Goal: Information Seeking & Learning: Check status

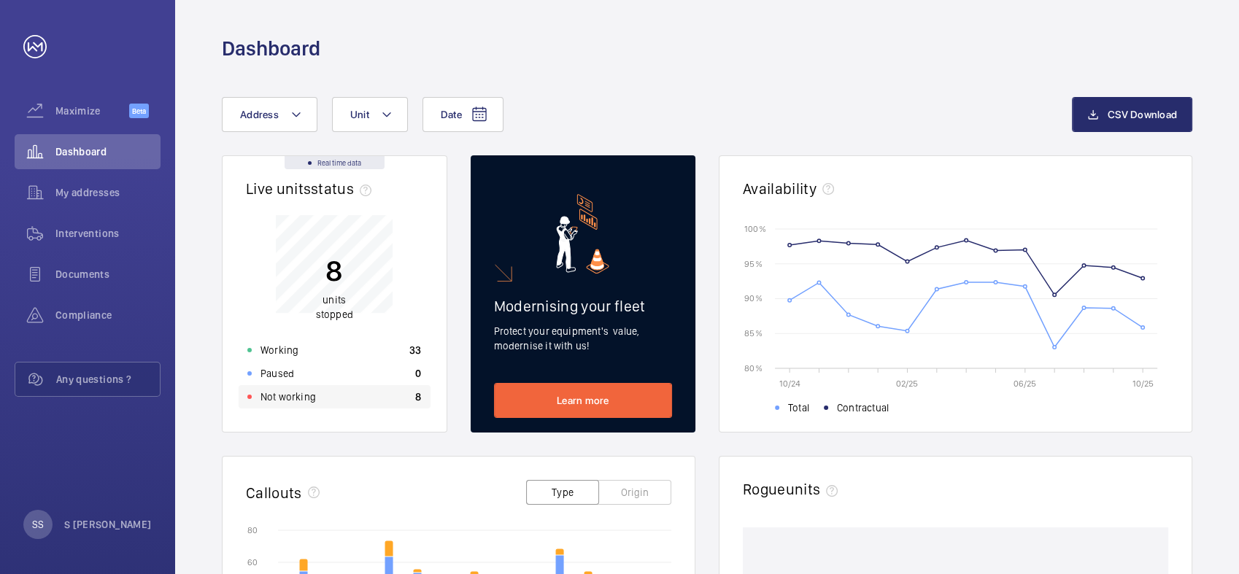
click at [282, 395] on p "Not working" at bounding box center [287, 397] width 55 height 15
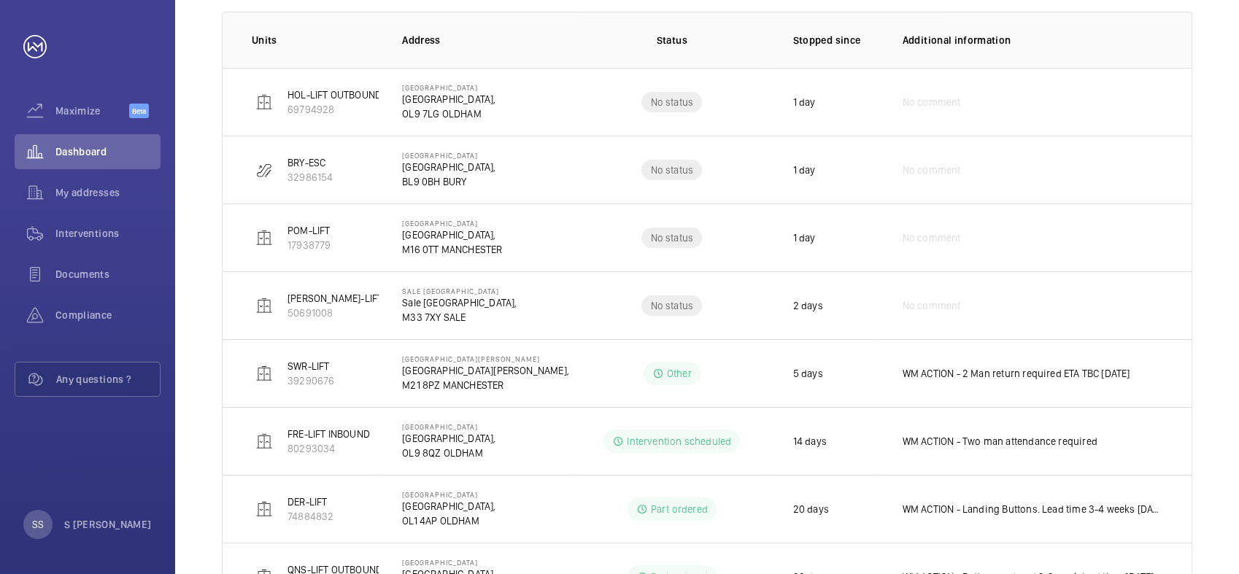
scroll to position [317, 0]
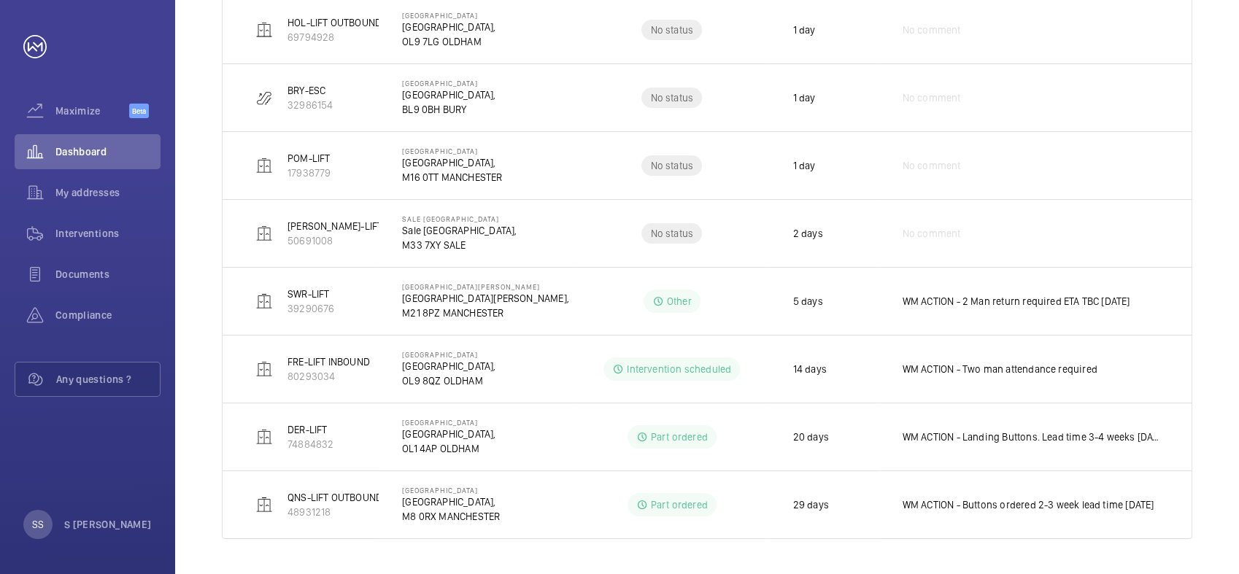
click at [492, 306] on p "M21 8PZ MANCHESTER" at bounding box center [485, 313] width 167 height 15
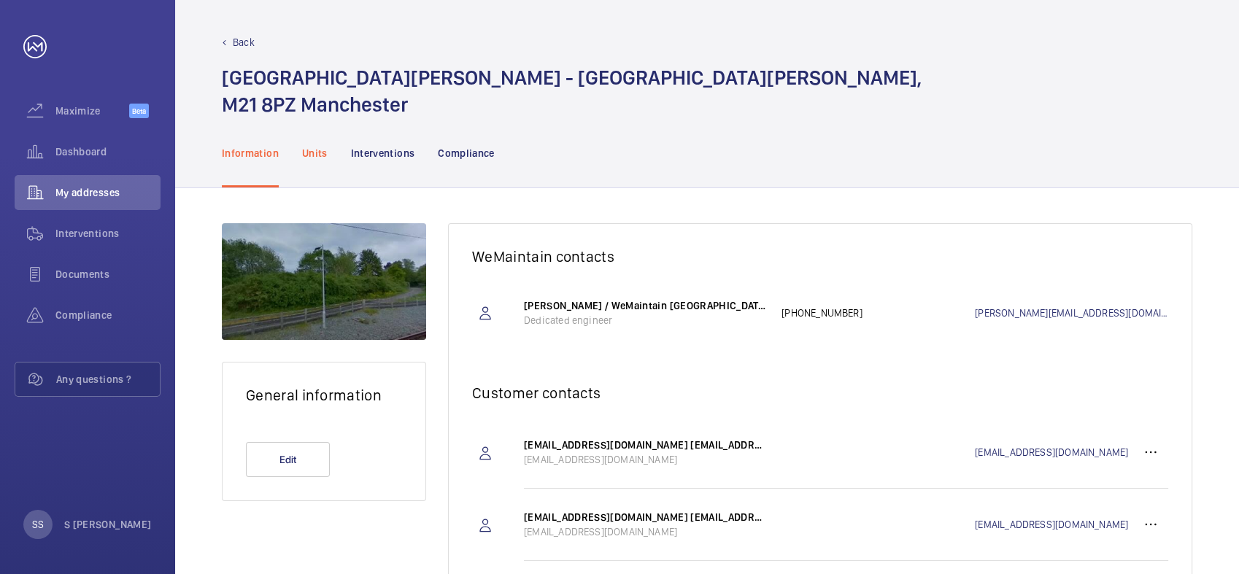
click at [320, 152] on p "Units" at bounding box center [315, 153] width 26 height 15
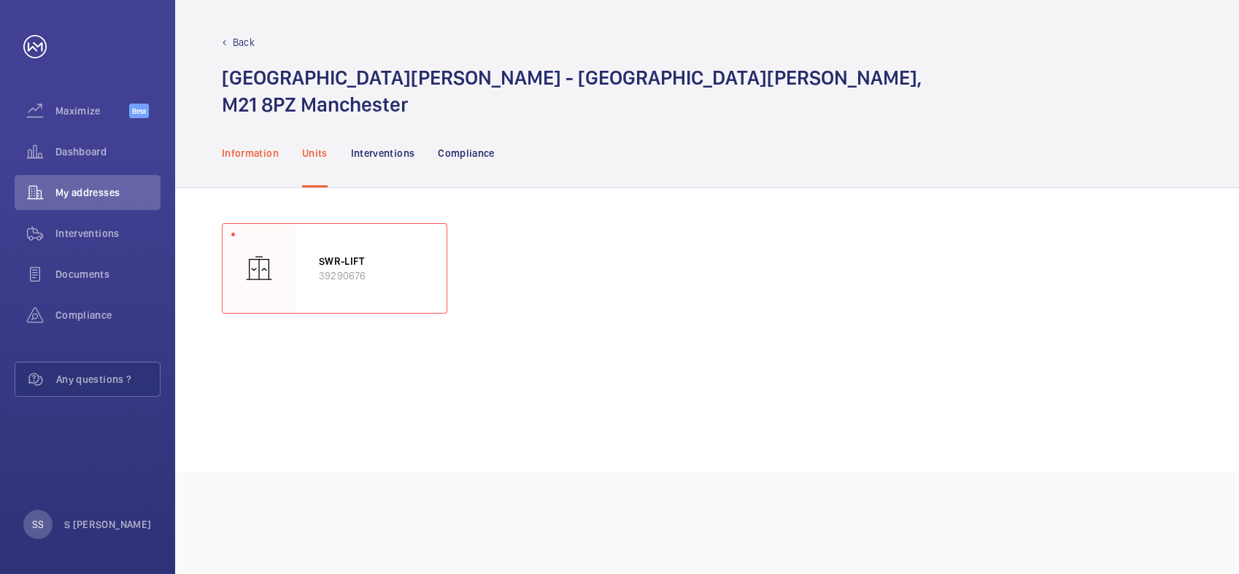
click at [263, 152] on p "Information" at bounding box center [250, 153] width 57 height 15
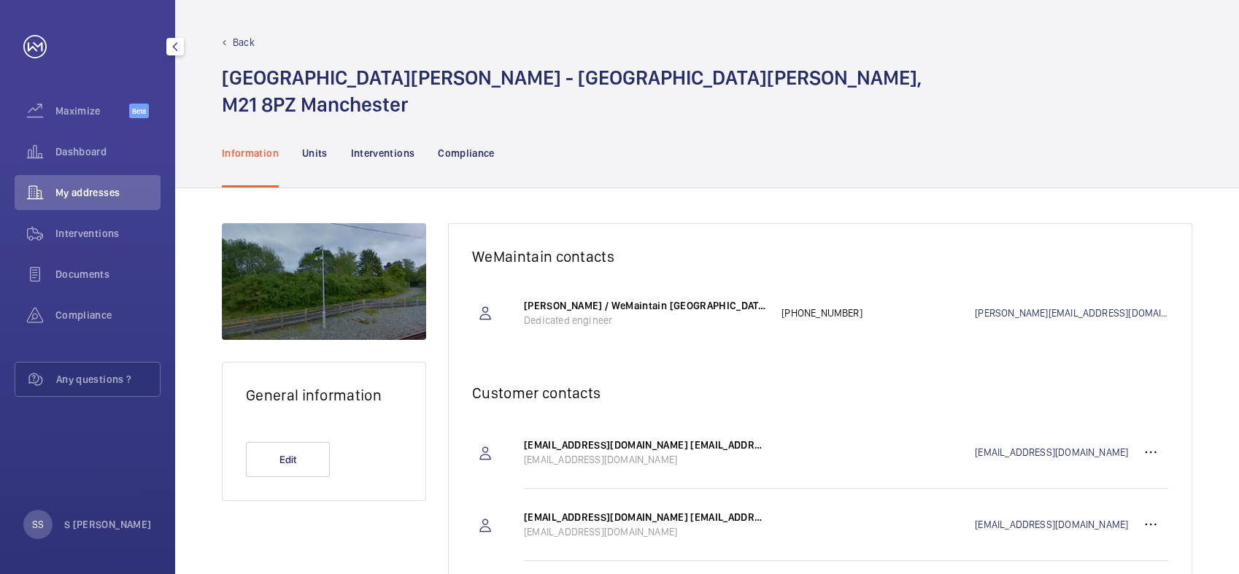
click at [56, 185] on span "My addresses" at bounding box center [107, 192] width 105 height 15
click at [93, 187] on span "My addresses" at bounding box center [107, 192] width 105 height 15
click at [105, 195] on span "My addresses" at bounding box center [107, 192] width 105 height 15
click at [101, 190] on span "My addresses" at bounding box center [107, 192] width 105 height 15
drag, startPoint x: 124, startPoint y: 195, endPoint x: 123, endPoint y: 236, distance: 40.9
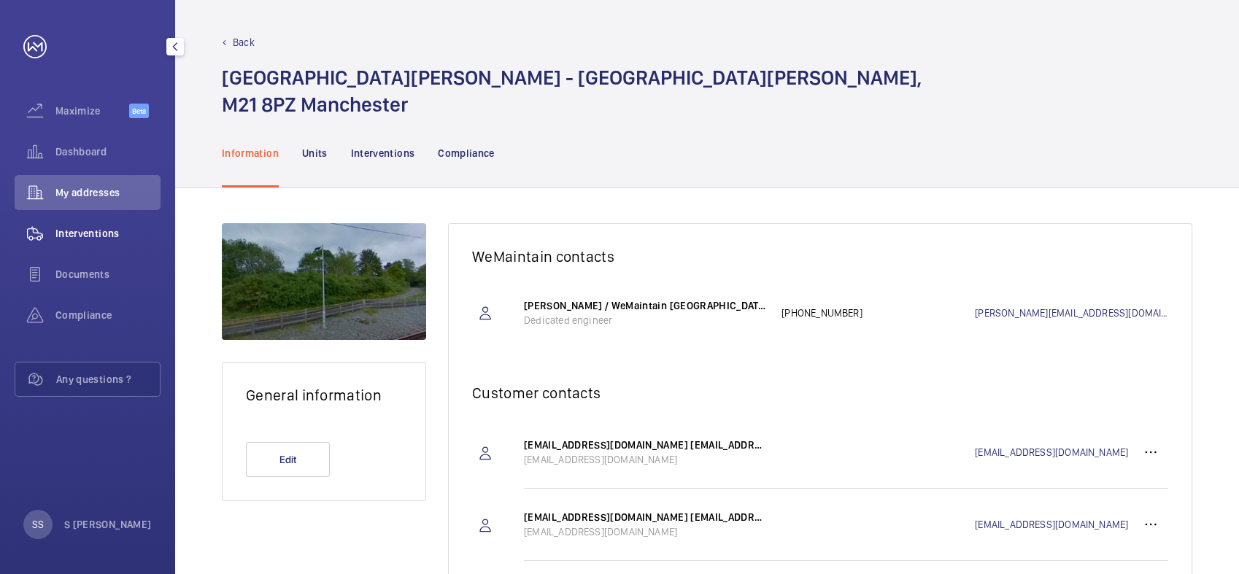
click at [123, 198] on span "My addresses" at bounding box center [107, 192] width 105 height 15
